Goal: Information Seeking & Learning: Learn about a topic

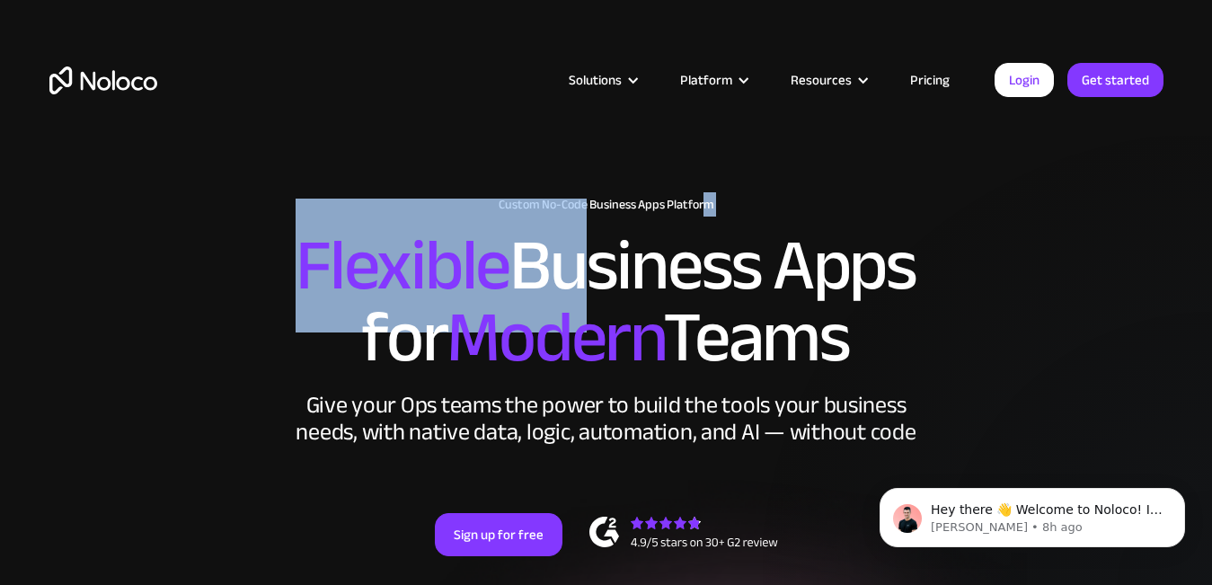
drag, startPoint x: 535, startPoint y: 203, endPoint x: 698, endPoint y: 198, distance: 162.7
click at [703, 197] on div "New: Connect Noloco to Stripe Custom No-Code Business Apps Platform Flexible Bu…" at bounding box center [606, 395] width 1150 height 430
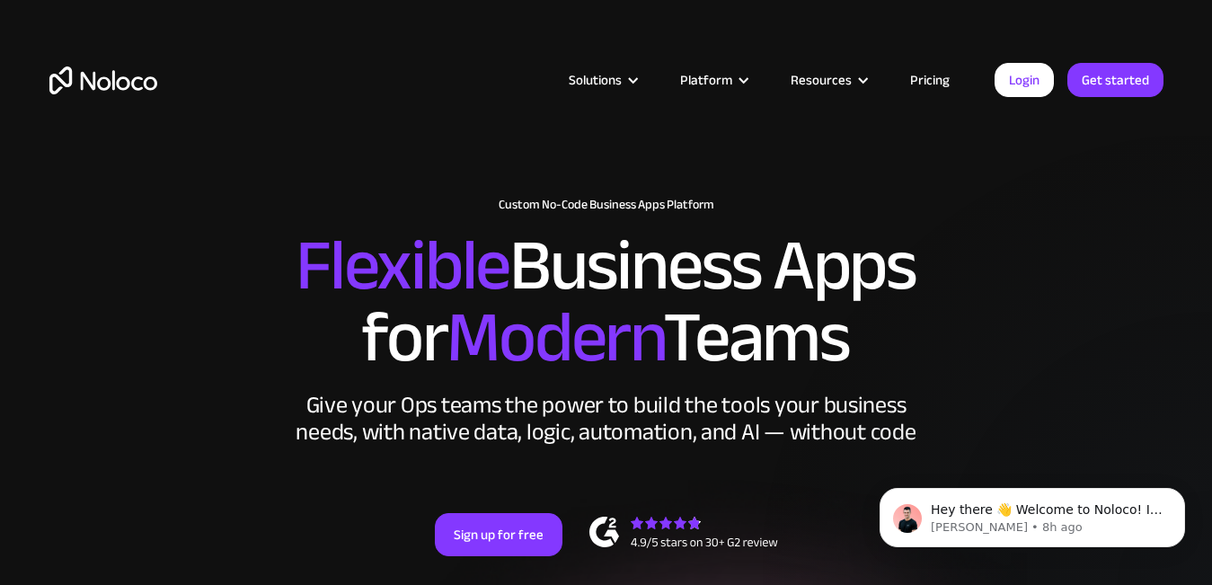
click at [689, 230] on h2 "Flexible Business Apps for Modern Teams" at bounding box center [606, 302] width 1114 height 144
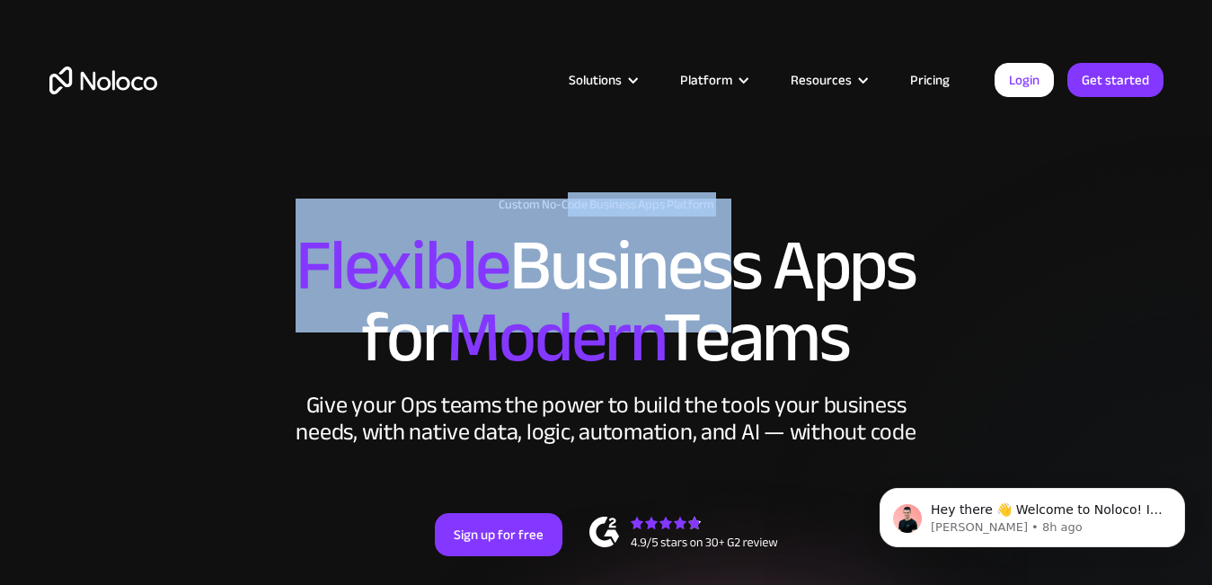
drag, startPoint x: 721, startPoint y: 204, endPoint x: 566, endPoint y: 198, distance: 155.5
click at [566, 198] on div "New: Connect Noloco to Stripe Custom No-Code Business Apps Platform Flexible Bu…" at bounding box center [606, 395] width 1150 height 430
click at [547, 230] on h2 "Flexible Business Apps for Modern Teams" at bounding box center [606, 302] width 1114 height 144
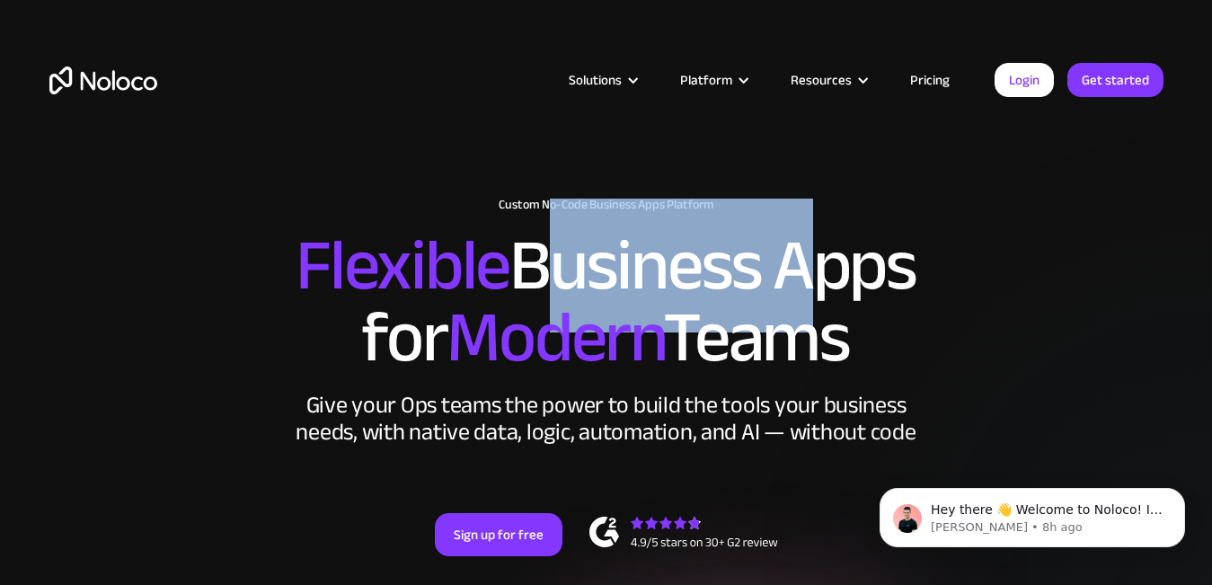
click at [547, 230] on h2 "Flexible Business Apps for Modern Teams" at bounding box center [606, 302] width 1114 height 144
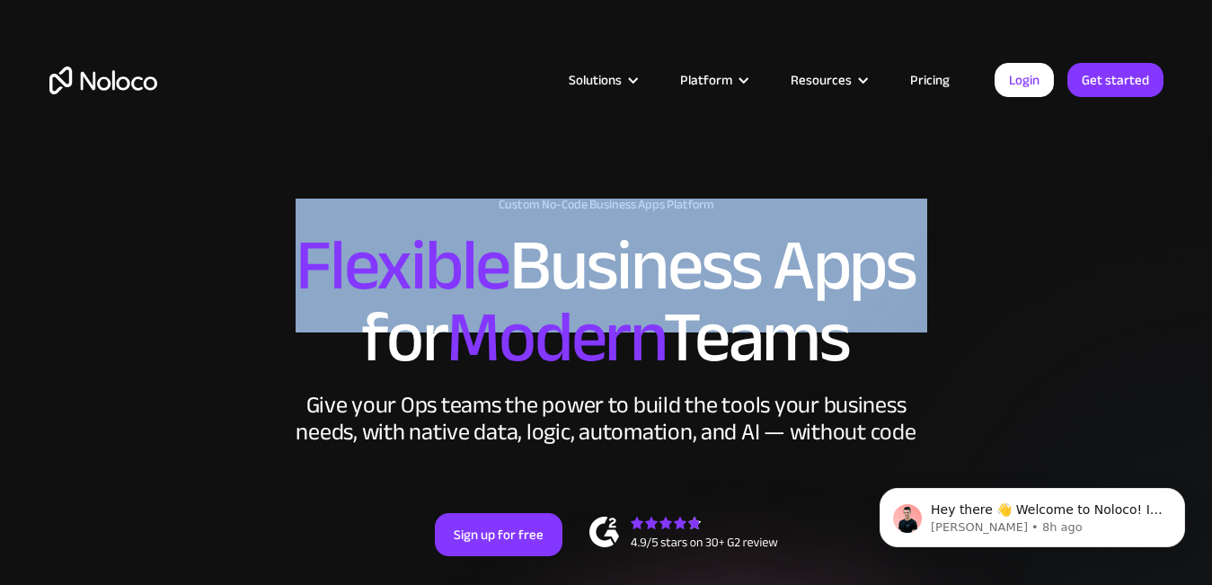
click at [547, 230] on h2 "Flexible Business Apps for Modern Teams" at bounding box center [606, 302] width 1114 height 144
click at [522, 230] on h2 "Flexible Business Apps for Modern Teams" at bounding box center [606, 302] width 1114 height 144
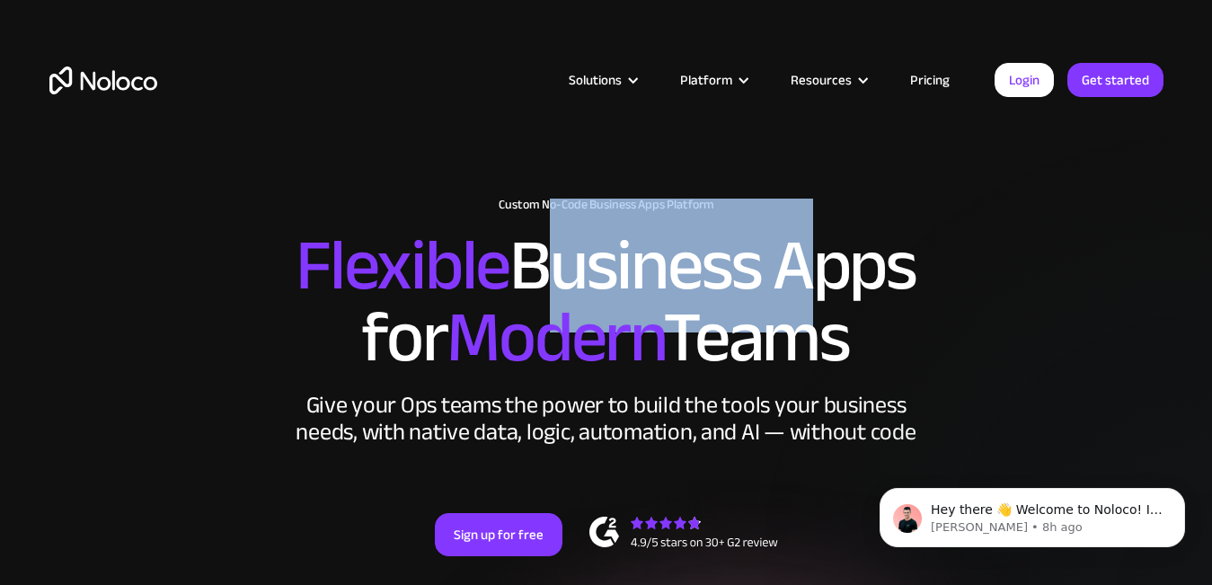
click at [522, 230] on h2 "Flexible Business Apps for Modern Teams" at bounding box center [606, 302] width 1114 height 144
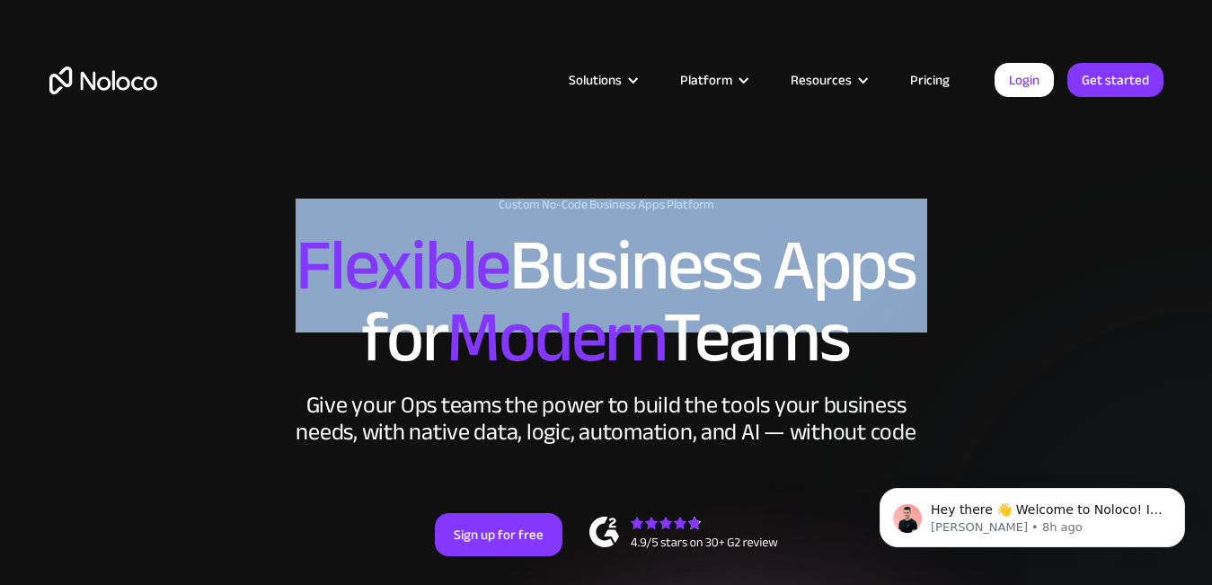
click at [522, 230] on h2 "Flexible Business Apps for Modern Teams" at bounding box center [606, 302] width 1114 height 144
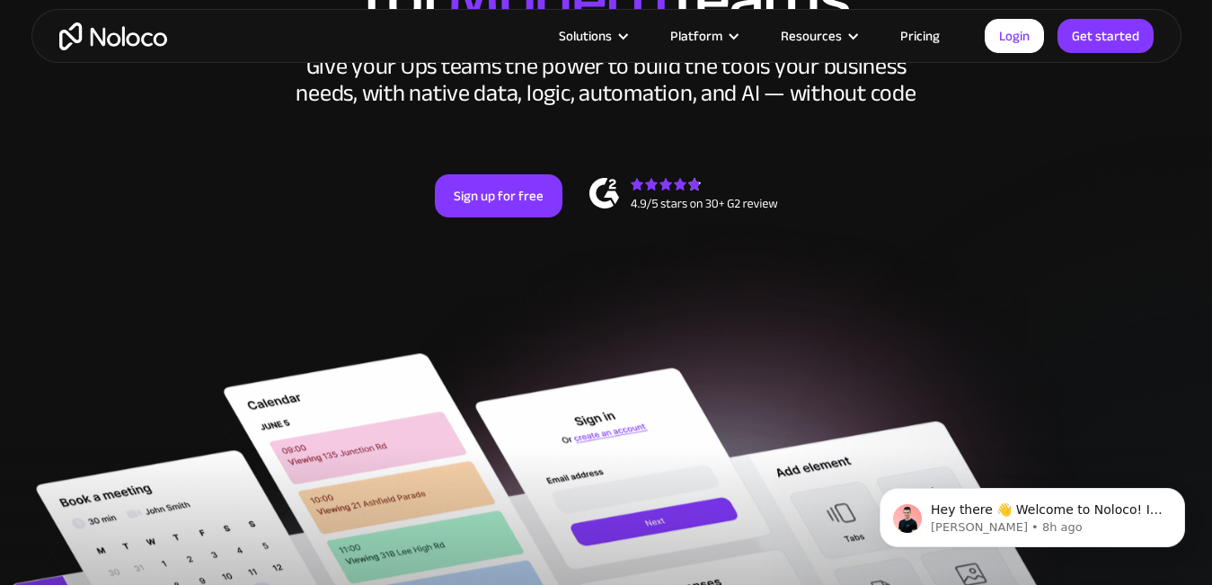
scroll to position [449, 0]
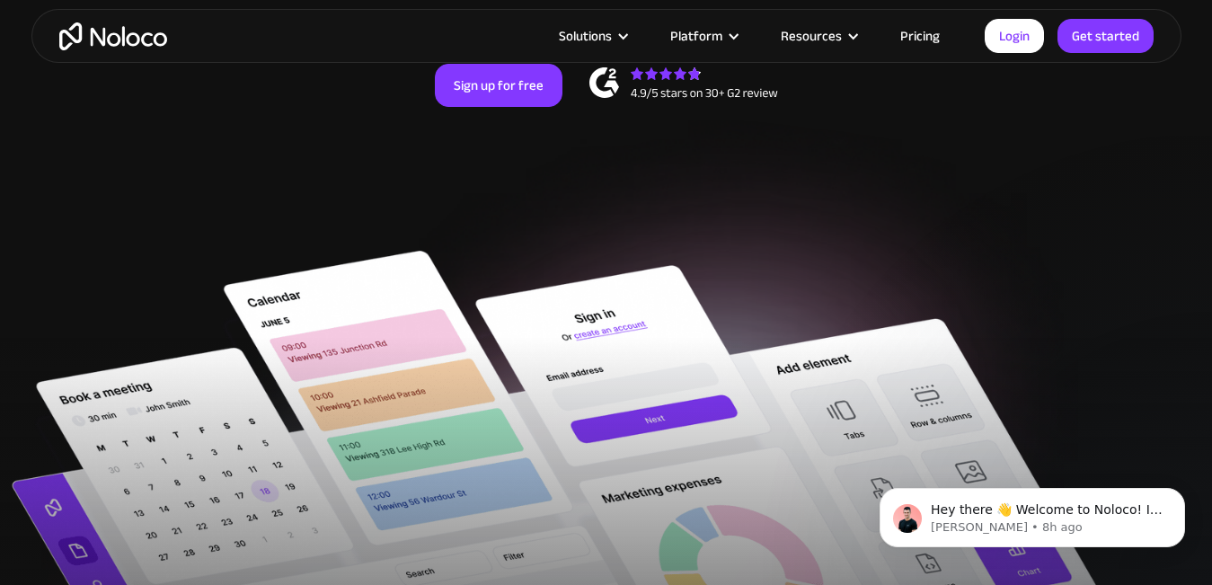
drag, startPoint x: 867, startPoint y: 241, endPoint x: 806, endPoint y: 340, distance: 116.2
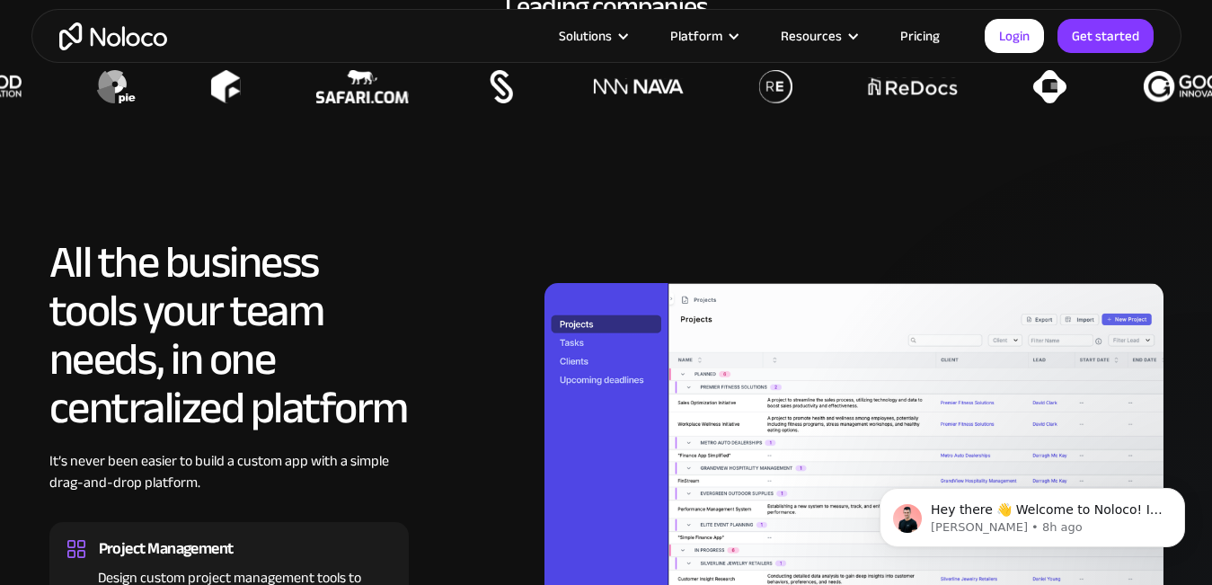
scroll to position [1437, 0]
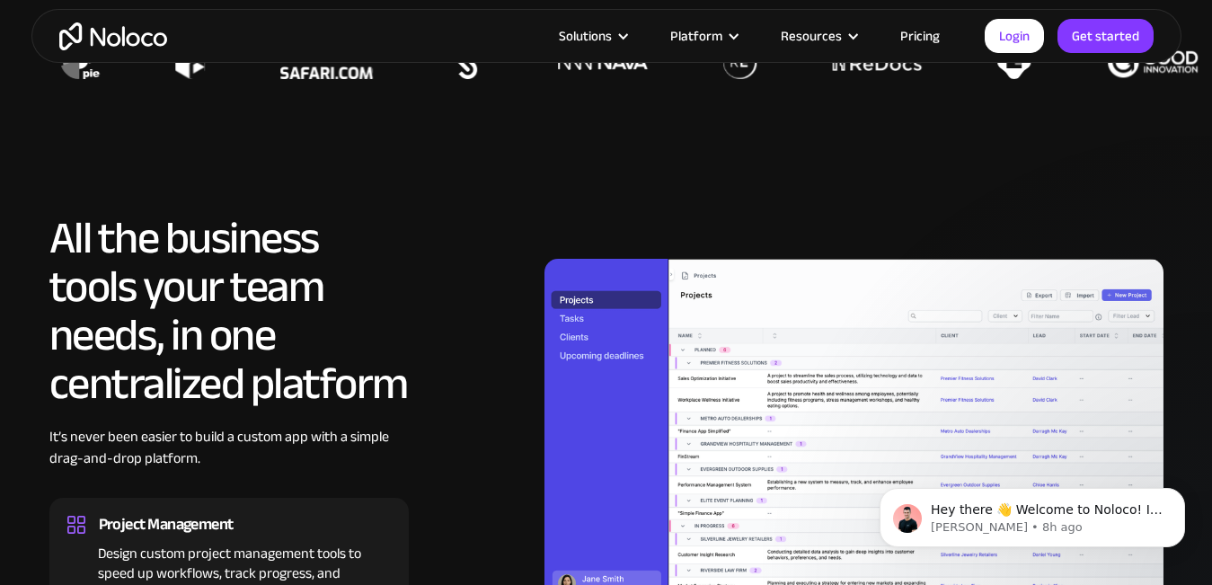
click at [252, 340] on h2 "All the business tools your team needs, in one centralized platform" at bounding box center [228, 311] width 359 height 194
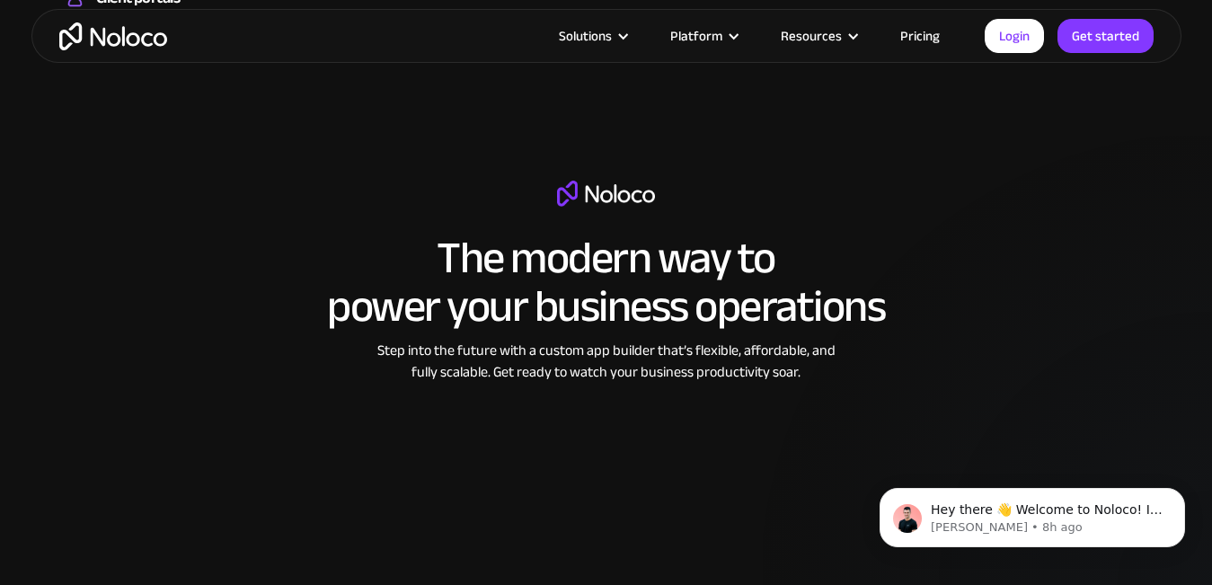
scroll to position [2336, 0]
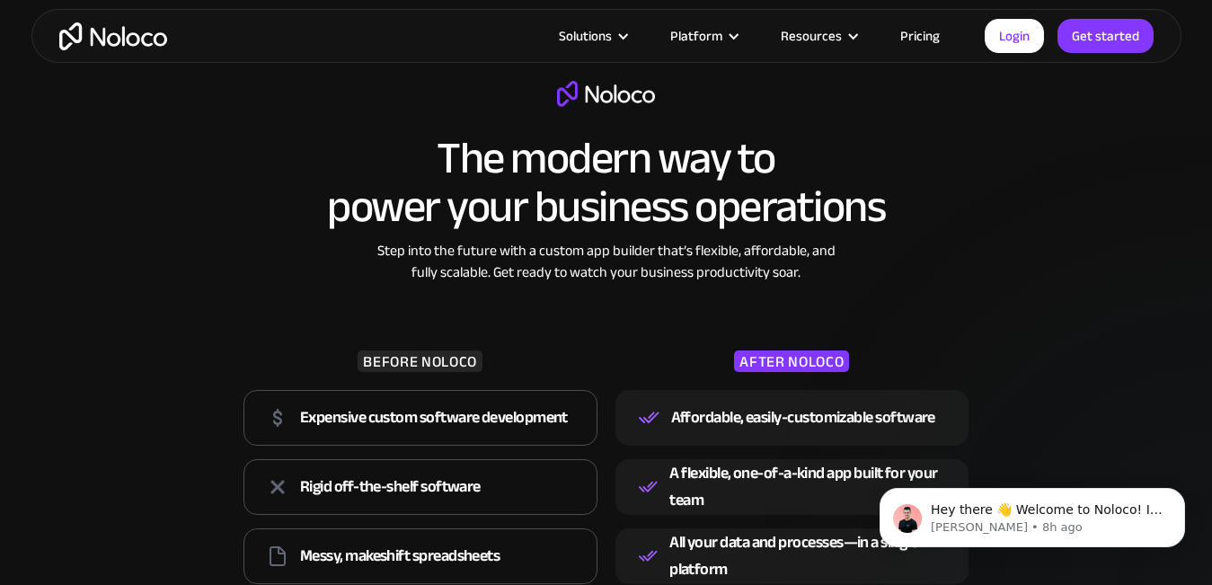
click at [557, 248] on div "Step into the future with a custom app builder that’s flexible, affordable, and…" at bounding box center [606, 261] width 476 height 43
click at [567, 212] on h2 "The modern way to power your business operations" at bounding box center [606, 182] width 558 height 97
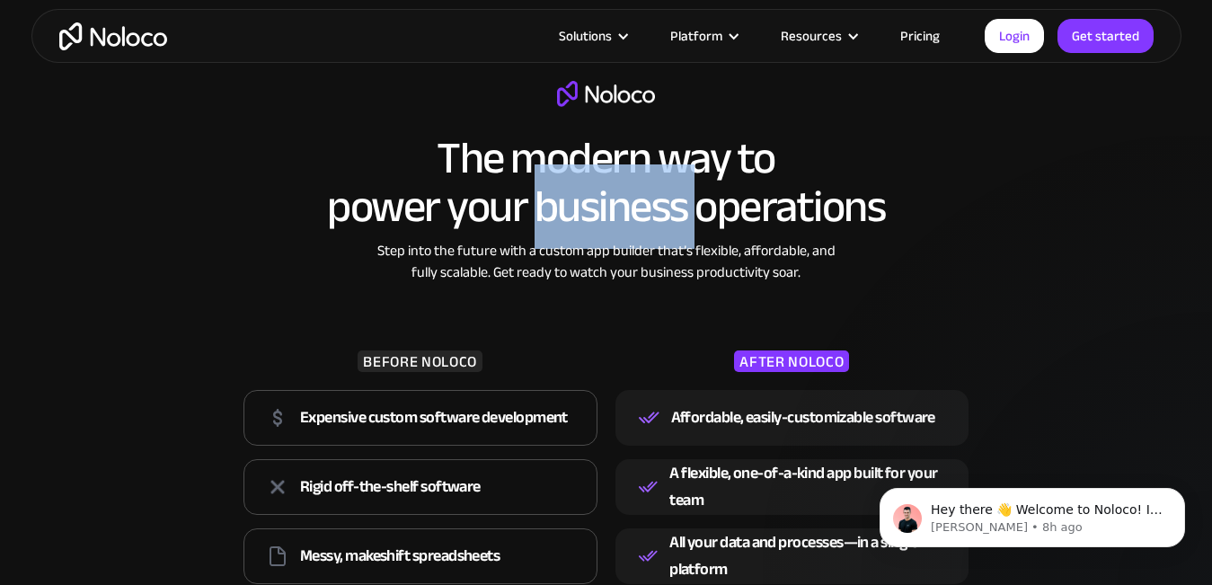
click at [567, 212] on h2 "The modern way to power your business operations" at bounding box center [606, 182] width 558 height 97
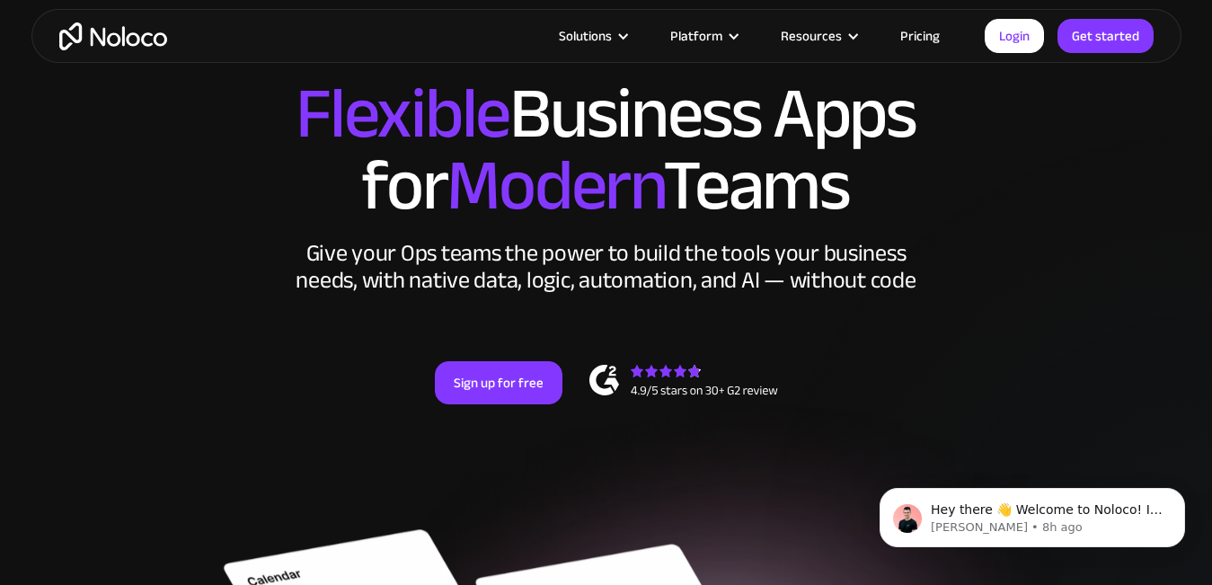
scroll to position [0, 0]
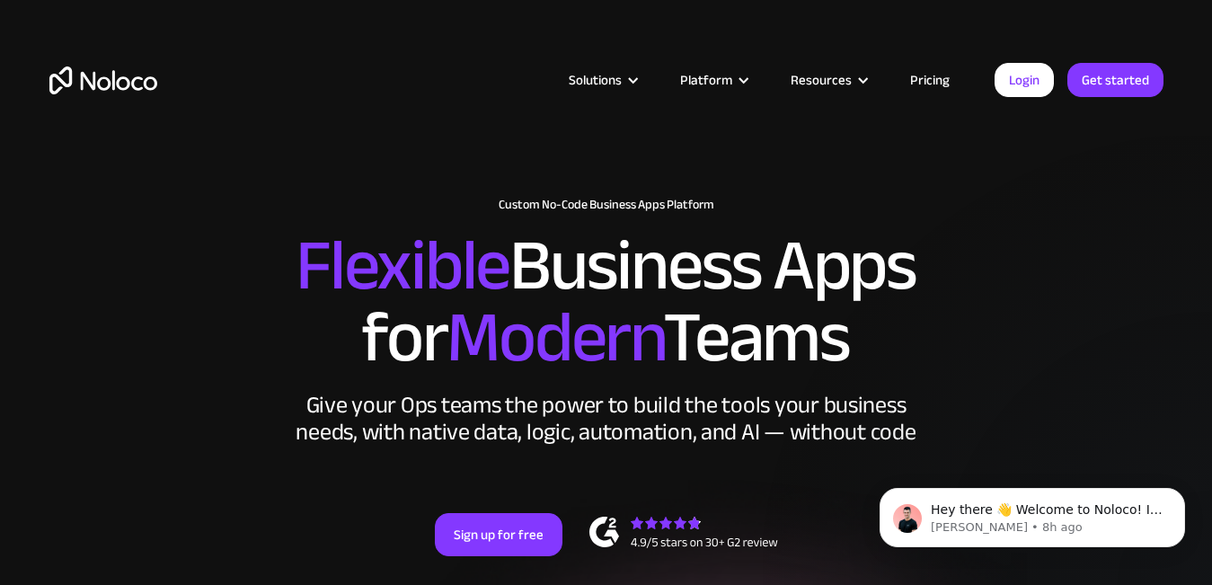
click at [506, 230] on h2 "Flexible Business Apps for Modern Teams" at bounding box center [606, 302] width 1114 height 144
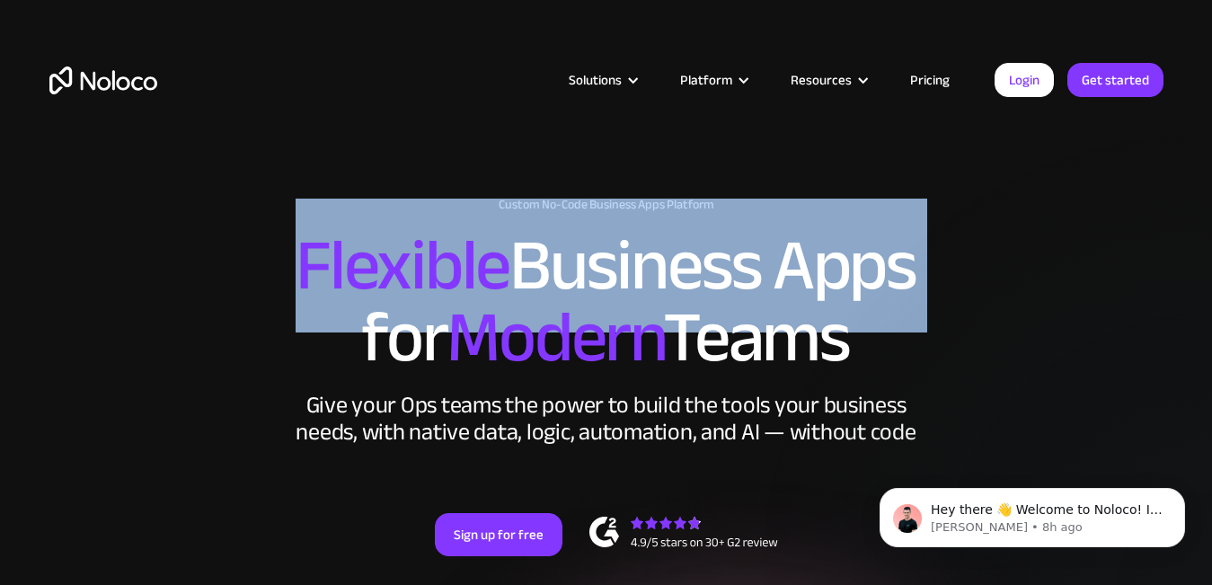
click at [506, 230] on h2 "Flexible Business Apps for Modern Teams" at bounding box center [606, 302] width 1114 height 144
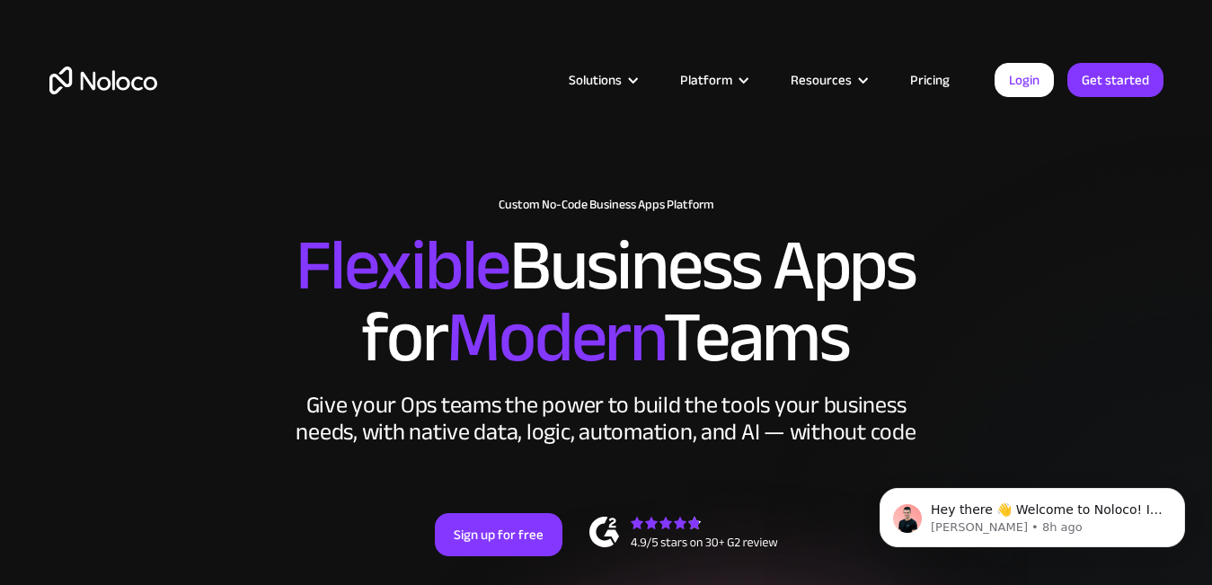
click at [643, 198] on h1 "Custom No-Code Business Apps Platform" at bounding box center [606, 205] width 1114 height 14
drag, startPoint x: 643, startPoint y: 193, endPoint x: 471, endPoint y: 192, distance: 172.5
click at [471, 192] on div "New: Connect Noloco to Stripe Custom No-Code Business Apps Platform Flexible Bu…" at bounding box center [606, 395] width 1150 height 430
copy h1 "Custom No-Code Business Apps"
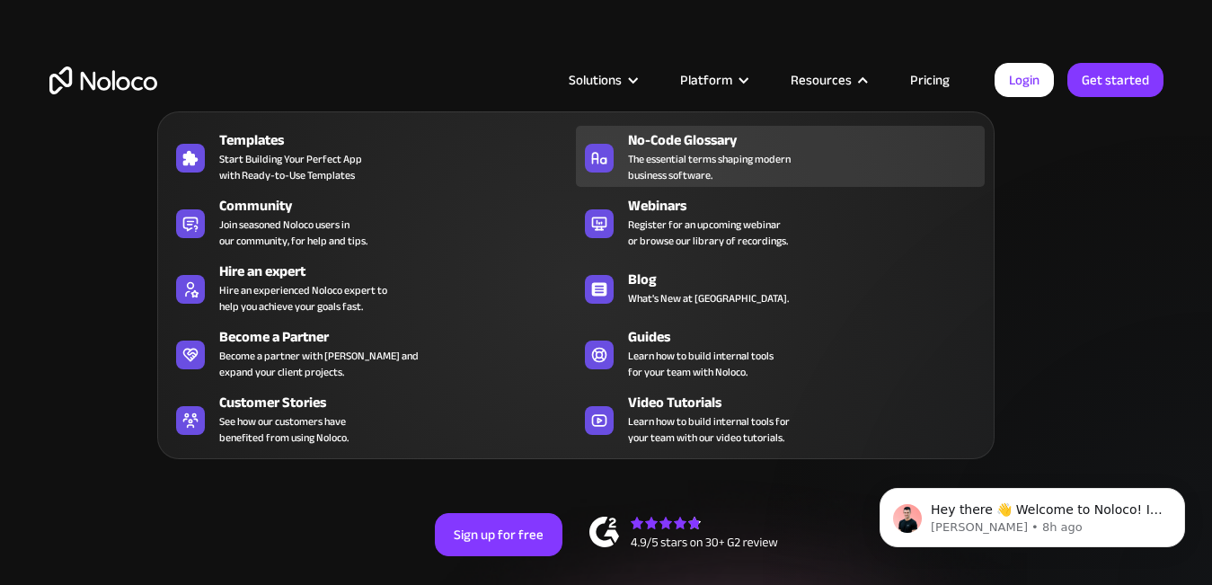
click at [841, 148] on div "No-Code Glossary" at bounding box center [810, 140] width 365 height 22
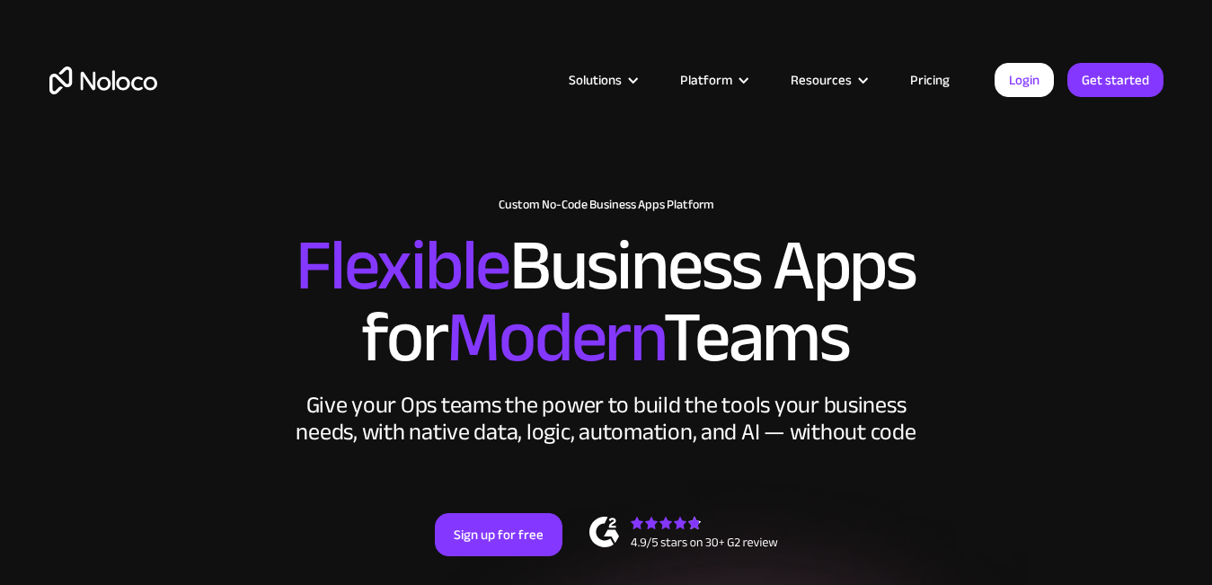
click at [695, 230] on h2 "Flexible Business Apps for Modern Teams" at bounding box center [606, 302] width 1114 height 144
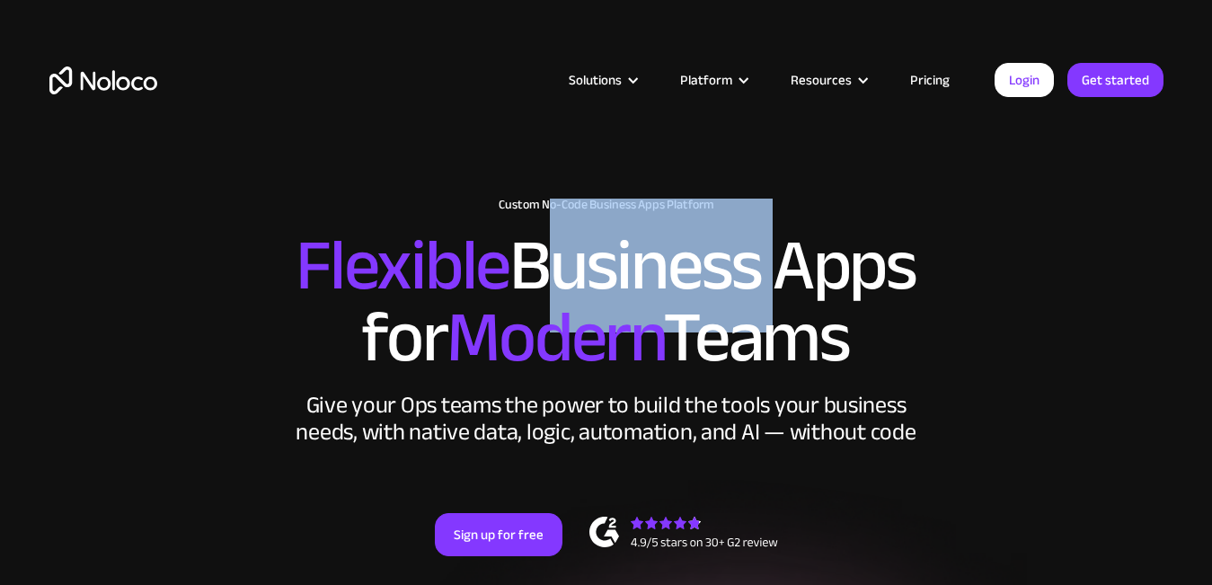
click at [695, 230] on h2 "Flexible Business Apps for Modern Teams" at bounding box center [606, 302] width 1114 height 144
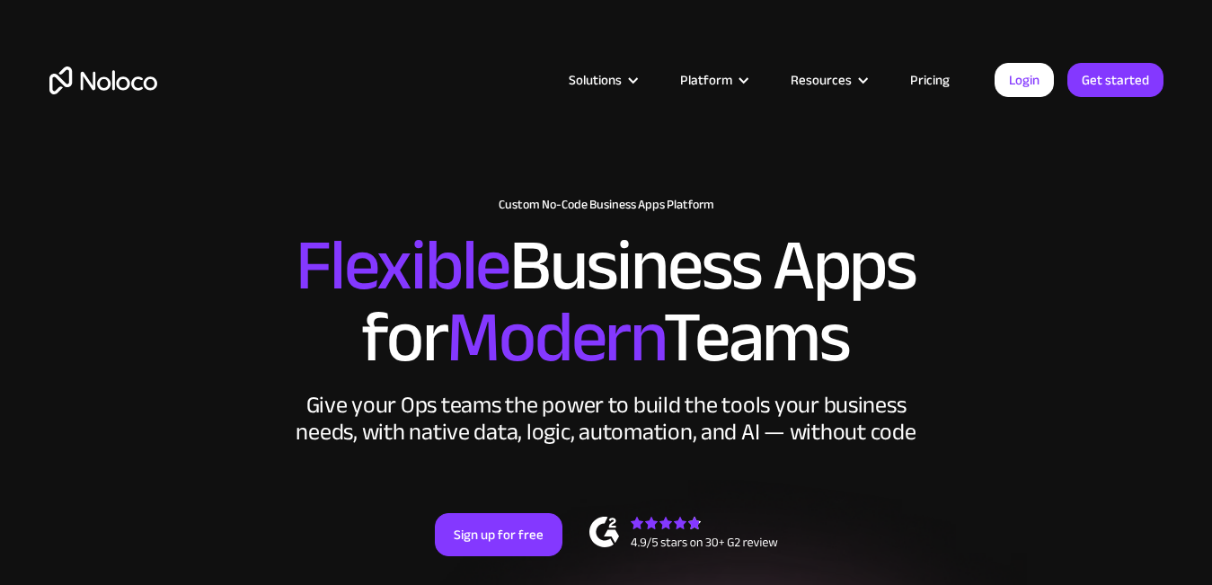
click at [696, 198] on h1 "Custom No-Code Business Apps Platform" at bounding box center [606, 205] width 1114 height 14
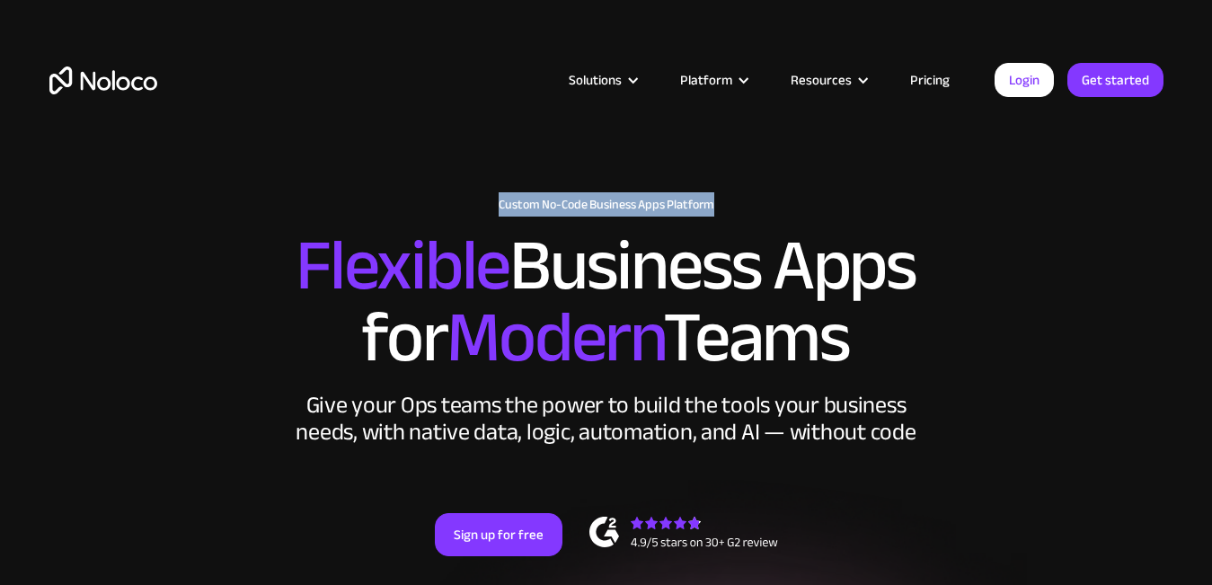
click at [696, 198] on h1 "Custom No-Code Business Apps Platform" at bounding box center [606, 205] width 1114 height 14
copy h1 "Custom No-Code Business Apps Platform"
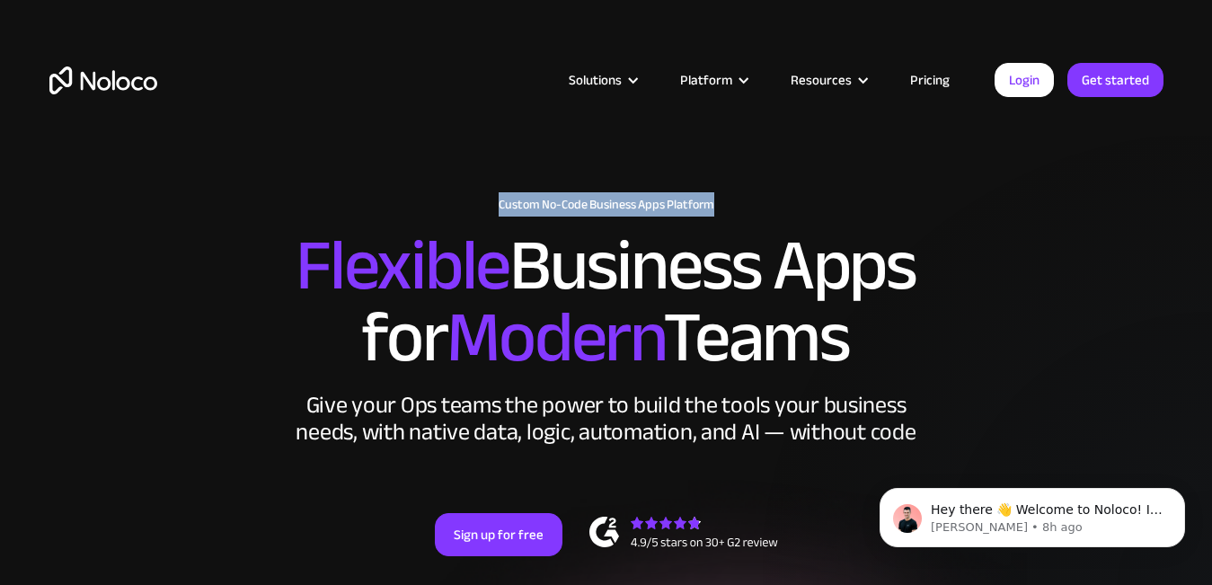
copy h1 "Custom No-Code Business Apps Platform"
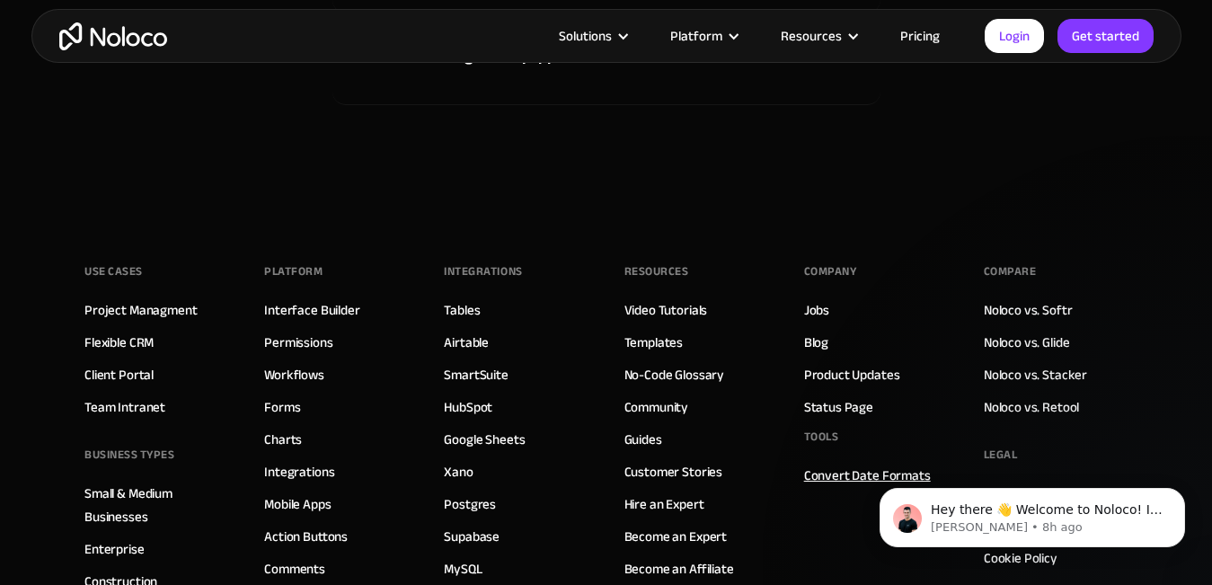
scroll to position [10330, 0]
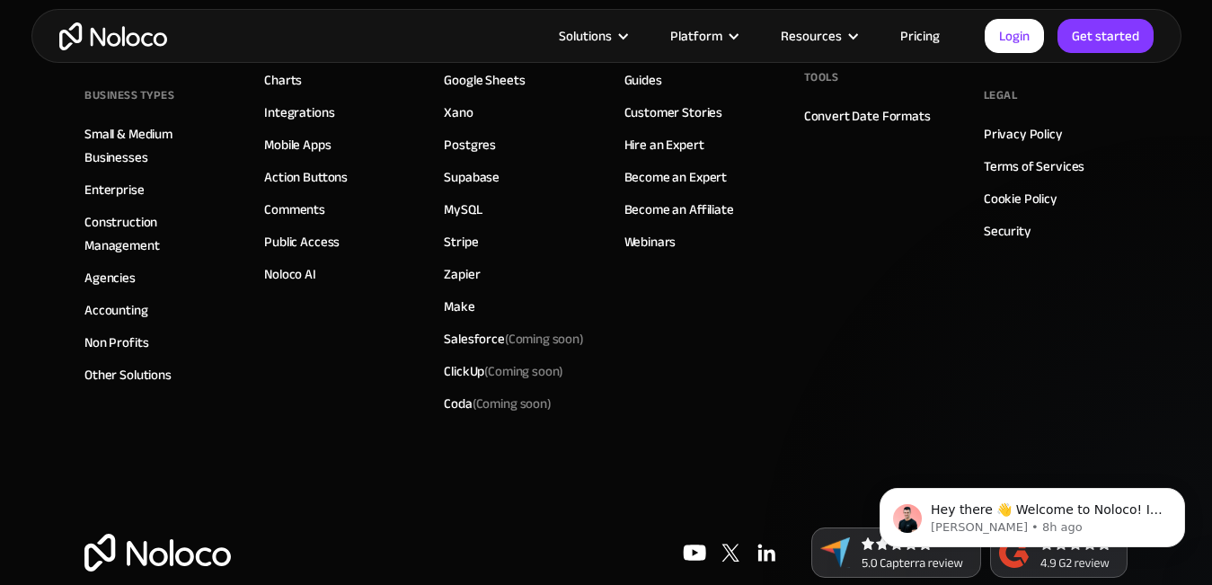
click at [764, 551] on img at bounding box center [766, 553] width 36 height 36
